Goal: Use online tool/utility: Utilize a website feature to perform a specific function

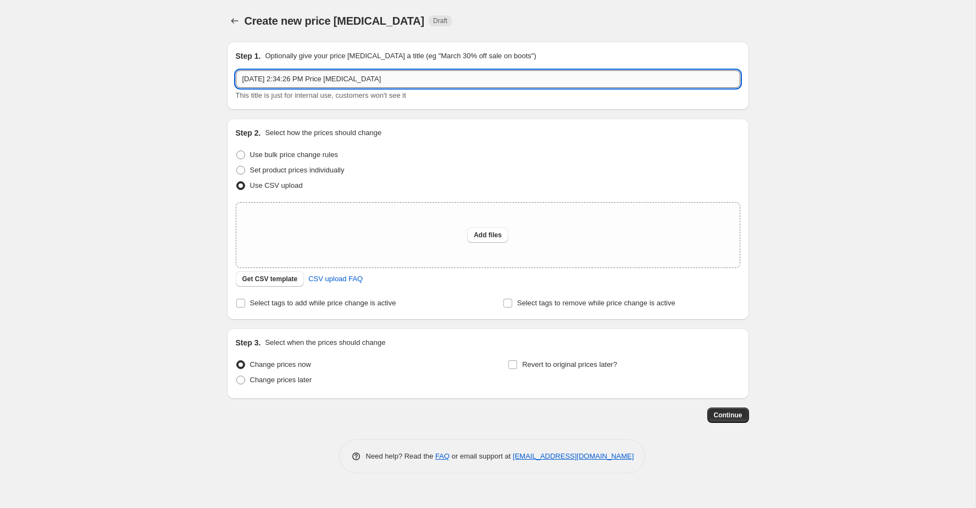
click at [328, 80] on input "[DATE] 2:34:26 PM Price [MEDICAL_DATA]" at bounding box center [488, 79] width 504 height 18
type input "Run Walk Train Promo - Price Adjustments"
click at [480, 232] on span "Add files" at bounding box center [488, 235] width 28 height 9
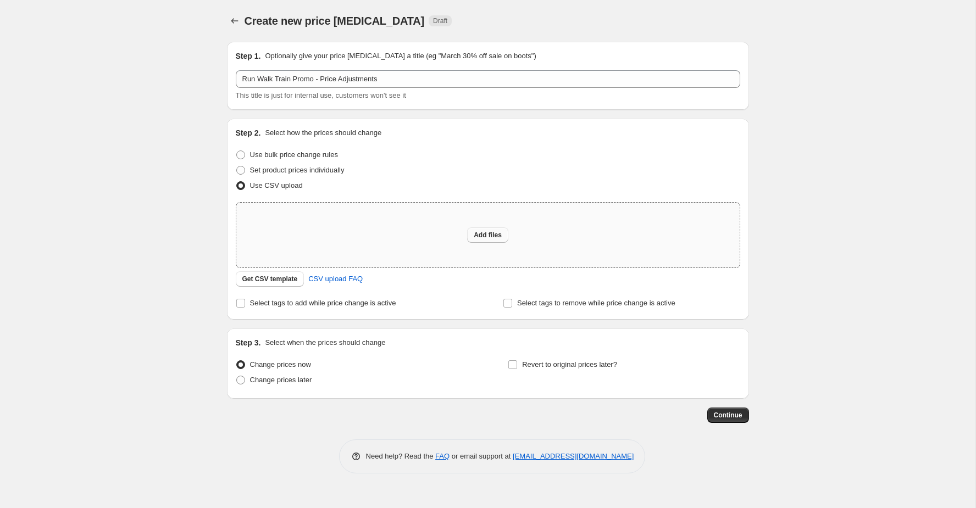
type input "C:\fakepath\Run Walk Train Promo Price Updates.csv"
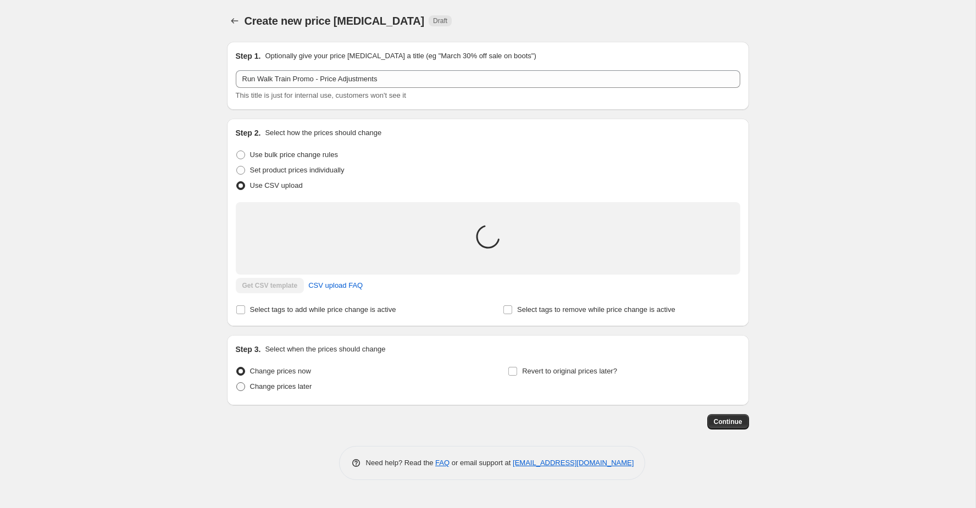
click at [274, 380] on label "Change prices later" at bounding box center [274, 386] width 76 height 15
click at [237, 382] on input "Change prices later" at bounding box center [236, 382] width 1 height 1
radio input "true"
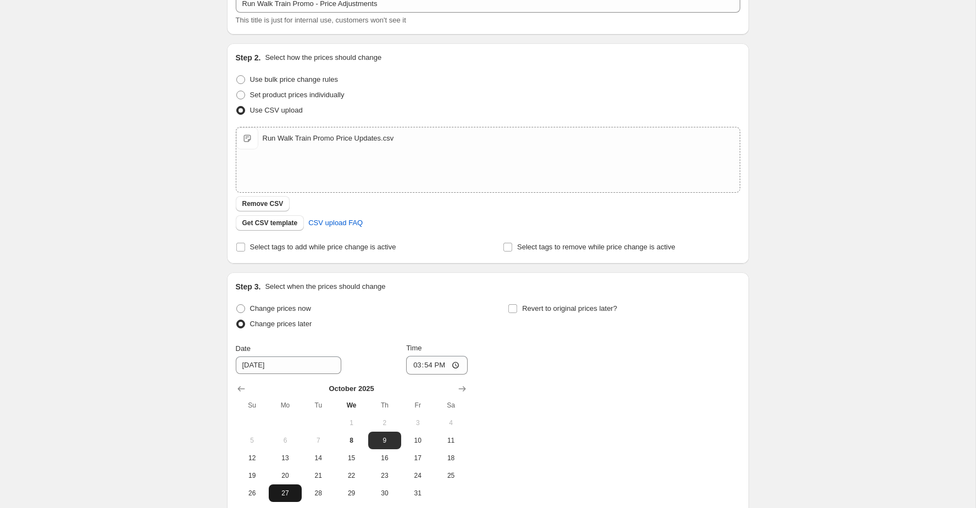
scroll to position [188, 0]
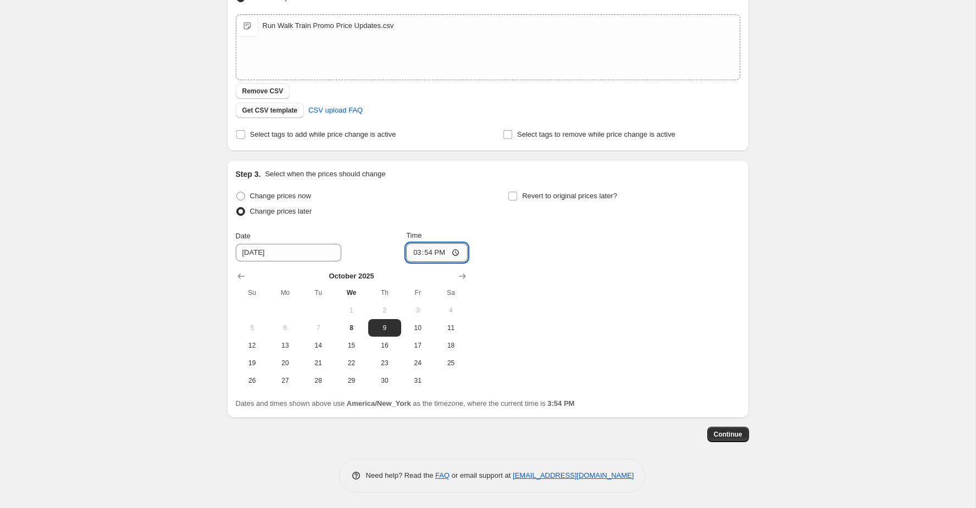
click at [416, 251] on input "15:54" at bounding box center [437, 252] width 62 height 19
type input "10:00"
click at [728, 435] on span "Continue" at bounding box center [728, 434] width 29 height 9
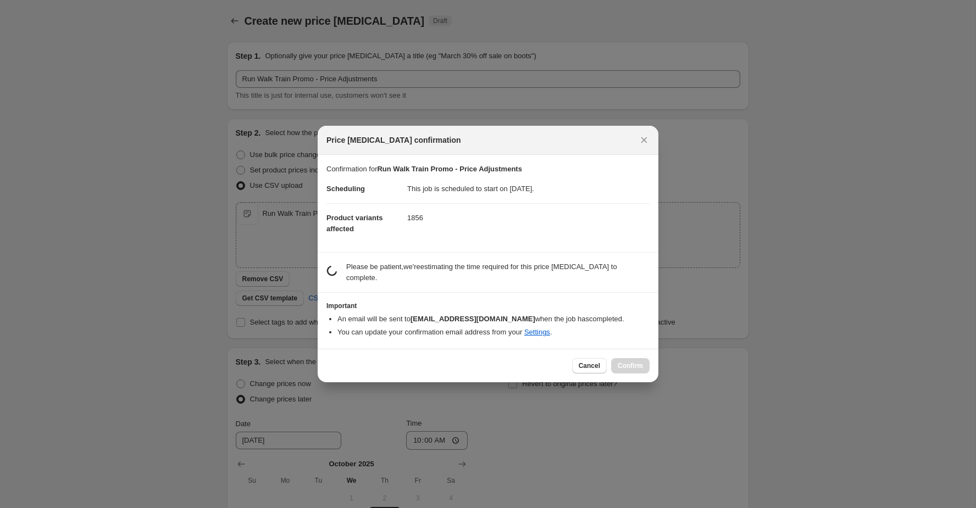
scroll to position [0, 0]
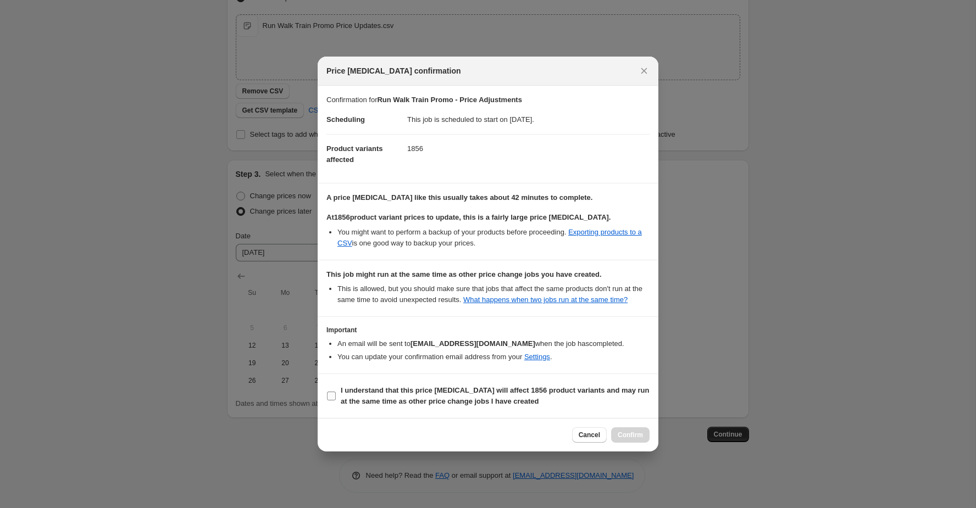
click at [370, 403] on b "I understand that this price change job will affect 1856 product variants and m…" at bounding box center [495, 395] width 309 height 19
click at [336, 401] on input "I understand that this price change job will affect 1856 product variants and m…" at bounding box center [331, 396] width 9 height 9
checkbox input "true"
click at [624, 436] on span "Confirm" at bounding box center [630, 435] width 25 height 9
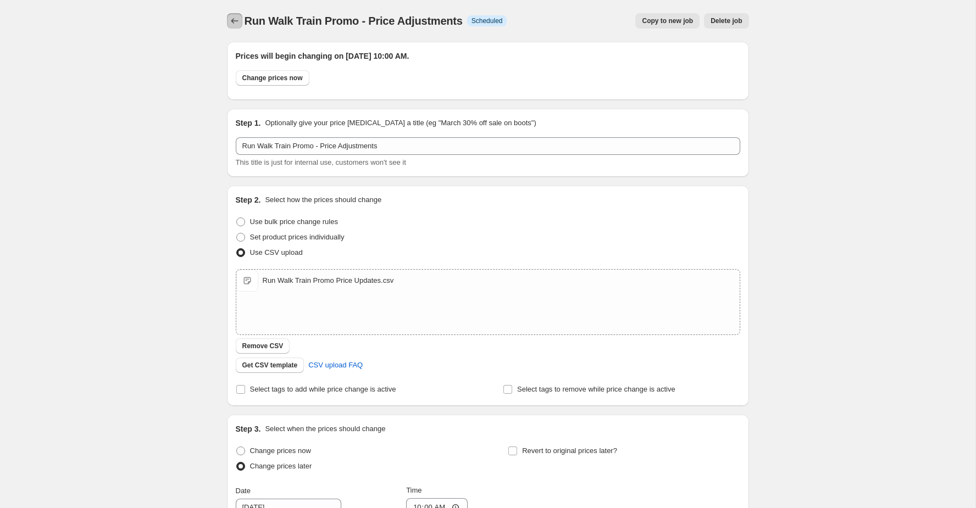
click at [231, 17] on icon "Price change jobs" at bounding box center [234, 20] width 11 height 11
